Goal: Task Accomplishment & Management: Complete application form

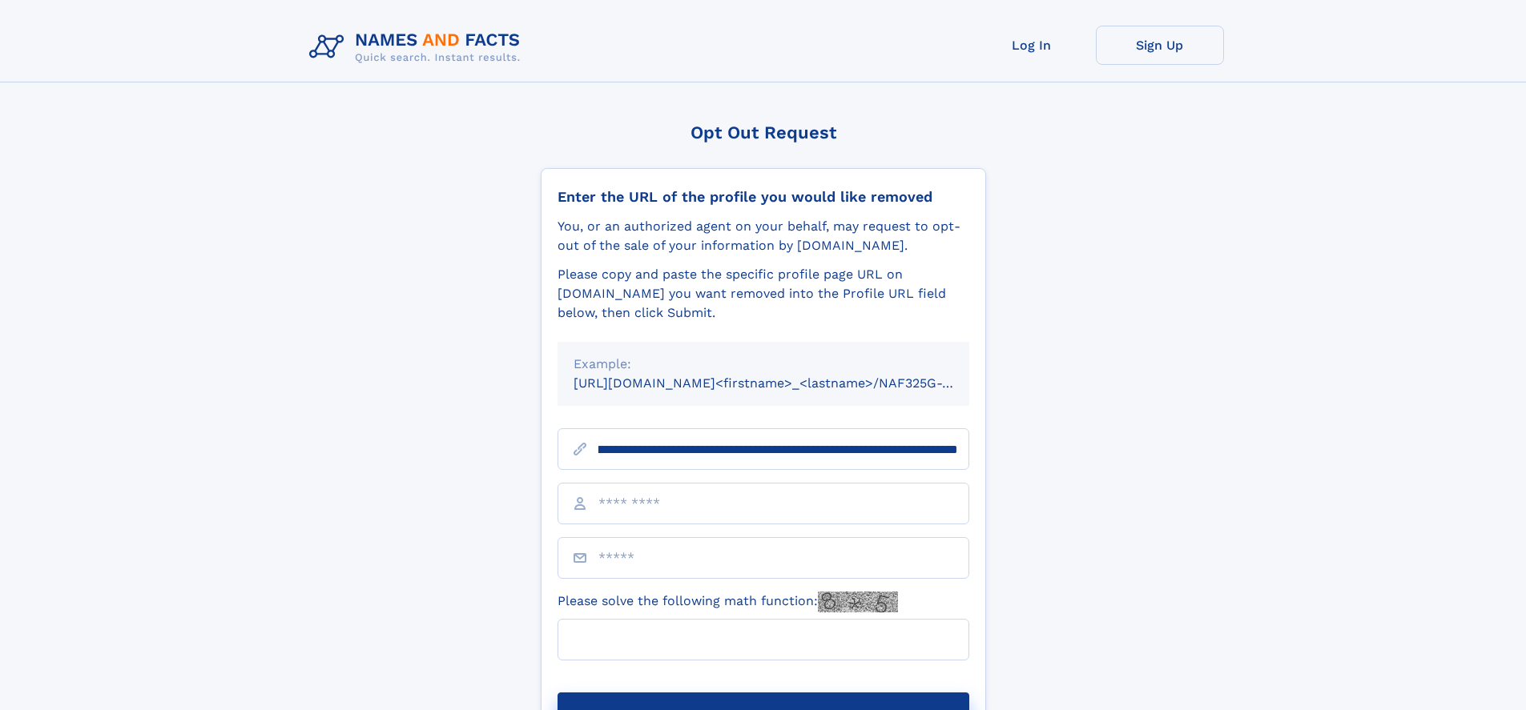
scroll to position [0, 187]
type input "**********"
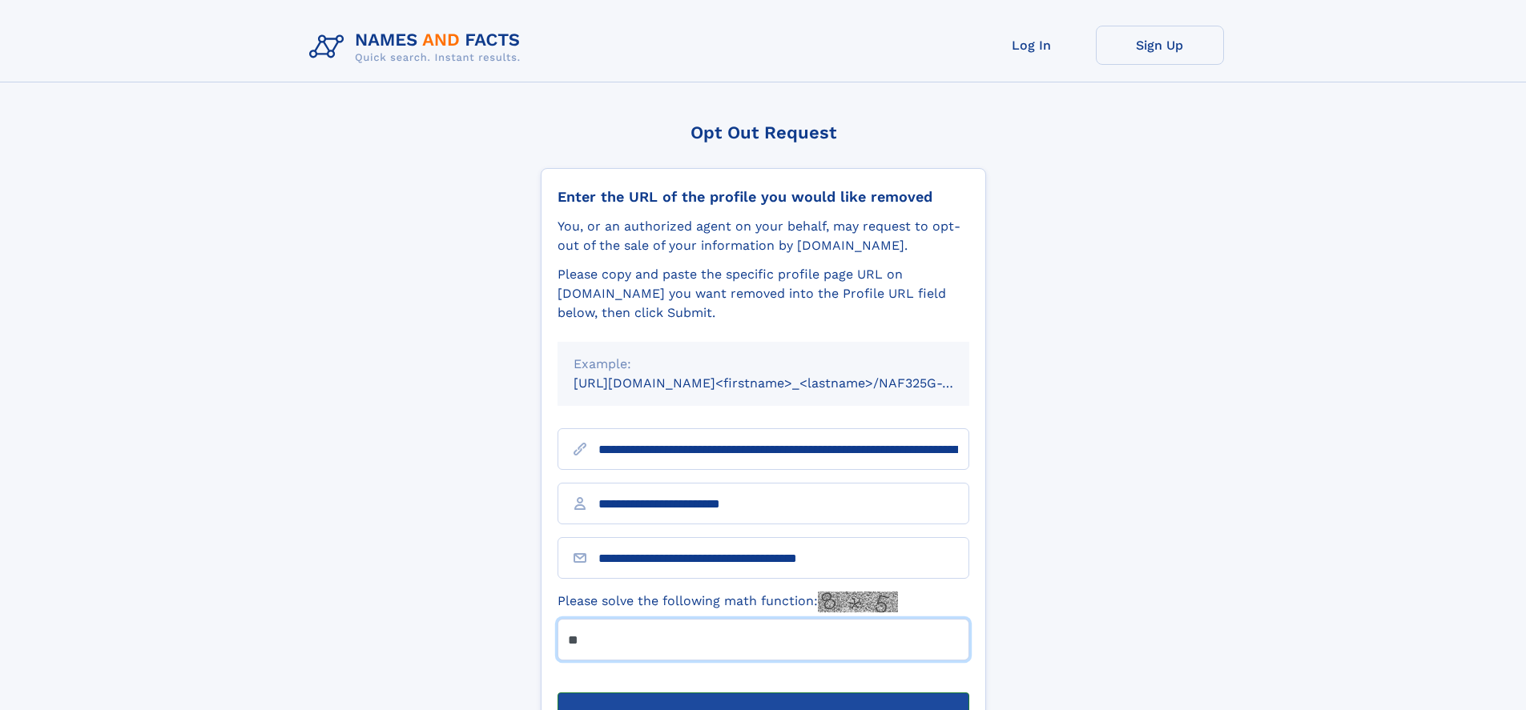
type input "**"
click at [762, 693] on button "Submit Opt Out Request" at bounding box center [763, 718] width 412 height 51
